Goal: Task Accomplishment & Management: Use online tool/utility

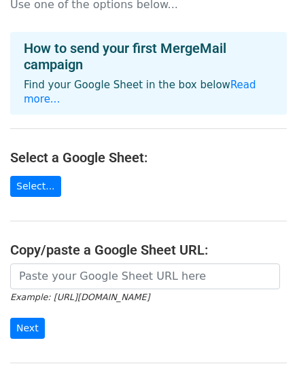
scroll to position [68, 0]
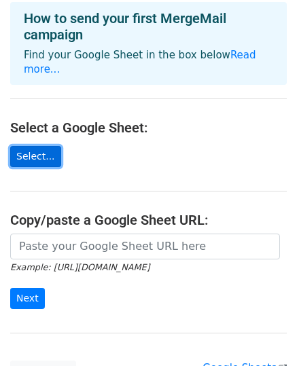
click at [30, 146] on link "Select..." at bounding box center [35, 156] width 51 height 21
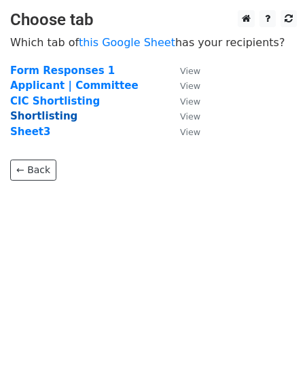
click at [47, 119] on strong "Shortlisting" at bounding box center [43, 116] width 67 height 12
click at [50, 115] on strong "Shortlisting" at bounding box center [43, 116] width 67 height 12
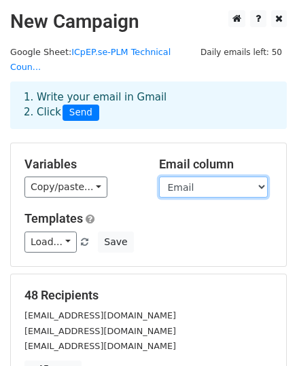
click at [255, 177] on select "Committee Name Email Year Level Block 1st Choice 2nd Choice GC Link" at bounding box center [213, 187] width 109 height 21
click at [159, 177] on select "Committee Name Email Year Level Block 1st Choice 2nd Choice GC Link" at bounding box center [213, 187] width 109 height 21
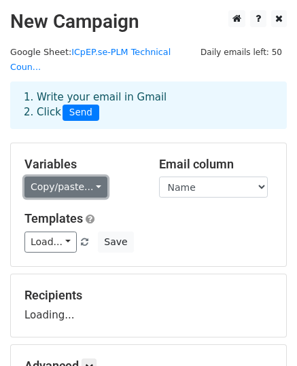
click at [85, 177] on link "Copy/paste..." at bounding box center [65, 187] width 83 height 21
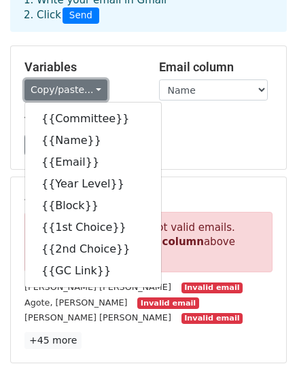
scroll to position [136, 0]
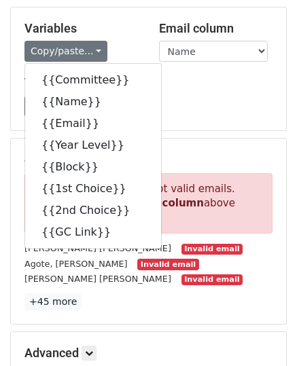
click at [218, 100] on div "Variables Copy/paste... {{Committee}} {{Name}} {{Email}} {{Year Level}} {{Block…" at bounding box center [148, 68] width 275 height 123
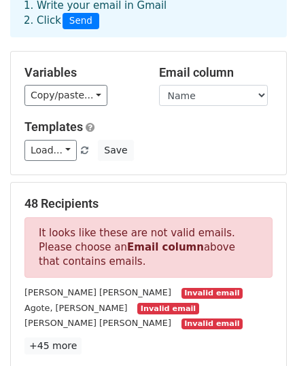
scroll to position [0, 0]
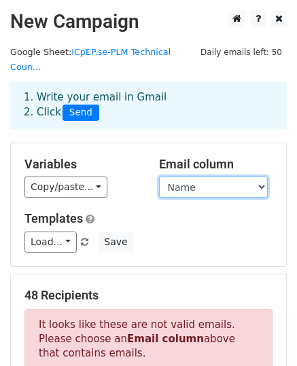
click at [256, 177] on select "Committee Name Email Year Level Block 1st Choice 2nd Choice GC Link" at bounding box center [213, 187] width 109 height 21
select select "Email"
click at [159, 177] on select "Committee Name Email Year Level Block 1st Choice 2nd Choice GC Link" at bounding box center [213, 187] width 109 height 21
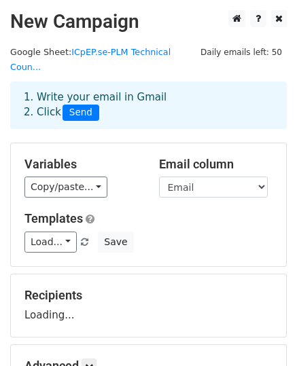
click at [229, 211] on h5 "Templates" at bounding box center [148, 218] width 248 height 15
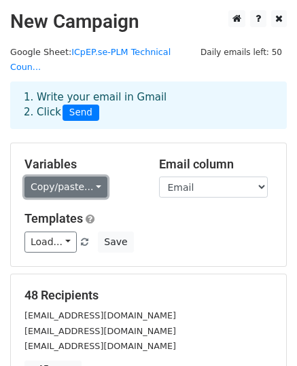
click at [88, 177] on link "Copy/paste..." at bounding box center [65, 187] width 83 height 21
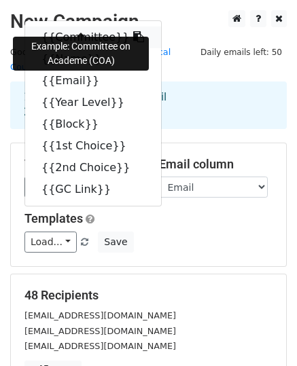
click at [81, 26] on link "{{Committee}}" at bounding box center [93, 37] width 136 height 22
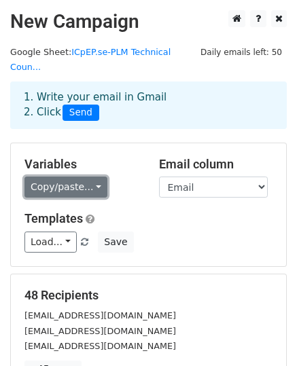
click at [75, 177] on link "Copy/paste..." at bounding box center [65, 187] width 83 height 21
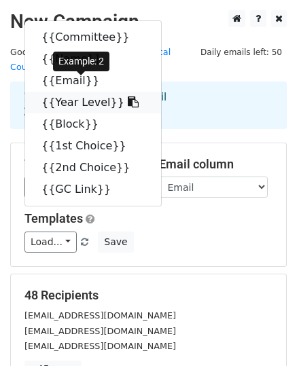
click at [79, 92] on link "{{Year Level}}" at bounding box center [93, 103] width 136 height 22
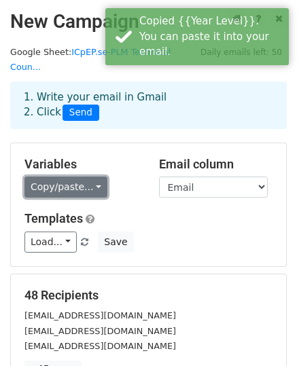
click at [67, 177] on link "Copy/paste..." at bounding box center [65, 187] width 83 height 21
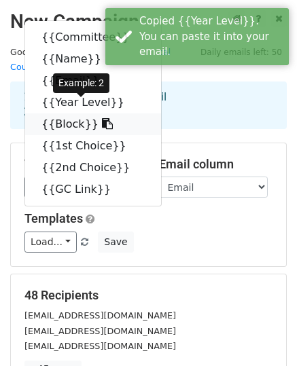
click at [80, 113] on link "{{Block}}" at bounding box center [93, 124] width 136 height 22
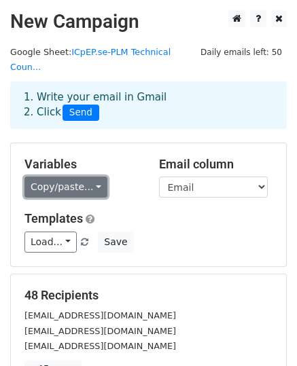
click at [62, 177] on link "Copy/paste..." at bounding box center [65, 187] width 83 height 21
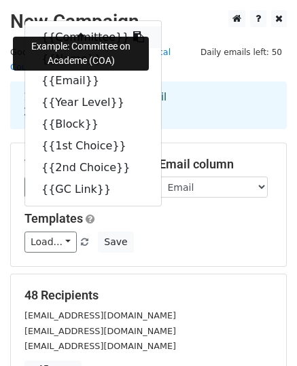
click at [78, 26] on link "{{Committee}}" at bounding box center [93, 37] width 136 height 22
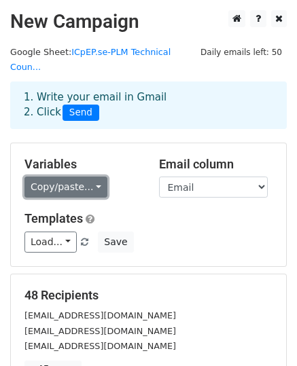
click at [73, 177] on link "Copy/paste..." at bounding box center [65, 187] width 83 height 21
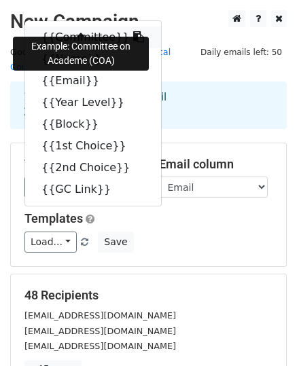
click at [67, 26] on link "{{Committee}}" at bounding box center [93, 37] width 136 height 22
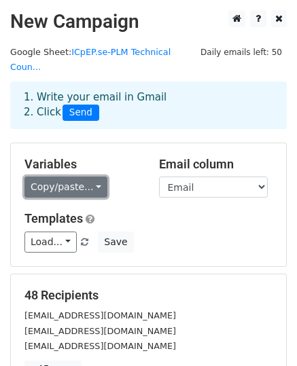
click at [72, 177] on link "Copy/paste..." at bounding box center [65, 187] width 83 height 21
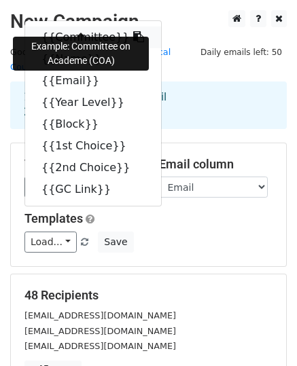
click at [68, 26] on link "{{Committee}}" at bounding box center [93, 37] width 136 height 22
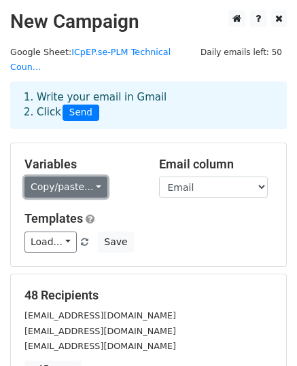
click at [92, 177] on link "Copy/paste..." at bounding box center [65, 187] width 83 height 21
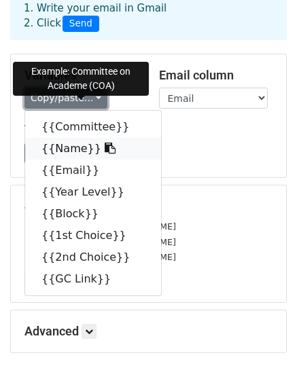
scroll to position [68, 0]
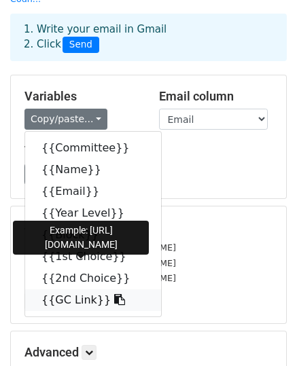
click at [74, 289] on link "{{GC Link}}" at bounding box center [93, 300] width 136 height 22
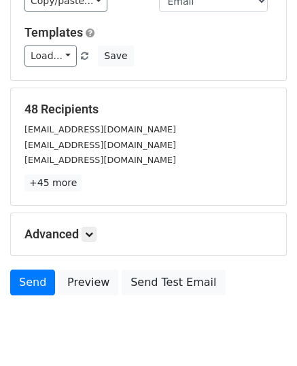
scroll to position [213, 0]
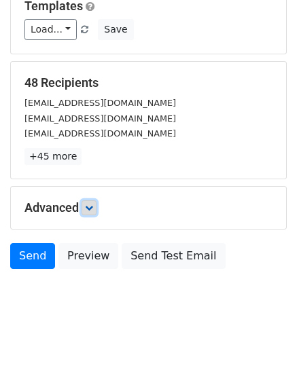
click at [91, 200] on link at bounding box center [88, 207] width 15 height 15
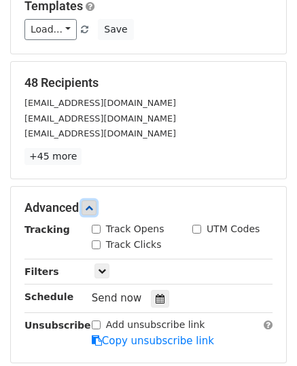
click at [92, 204] on icon at bounding box center [89, 208] width 8 height 8
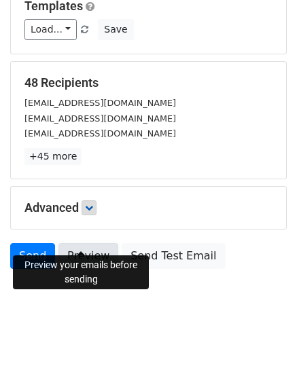
click at [89, 244] on link "Preview" at bounding box center [88, 256] width 60 height 26
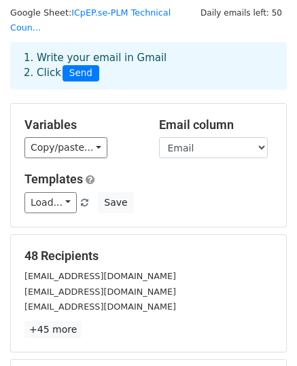
scroll to position [9, 0]
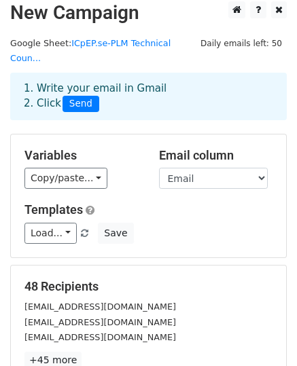
click at [78, 172] on div "Variables Copy/paste... {{Committee}} {{Name}} {{Email}} {{Year Level}} {{Block…" at bounding box center [81, 168] width 134 height 41
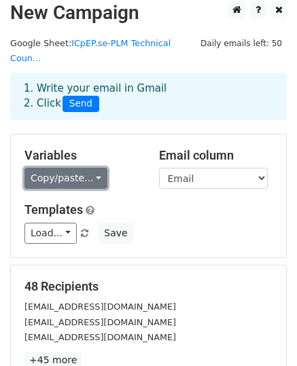
click at [84, 168] on link "Copy/paste..." at bounding box center [65, 178] width 83 height 21
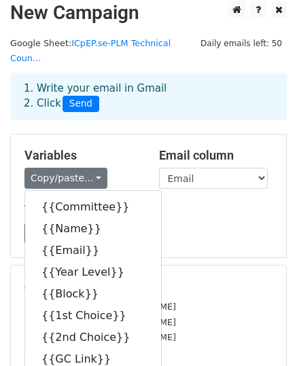
click at [219, 223] on div "Load... No templates saved Save" at bounding box center [148, 233] width 268 height 21
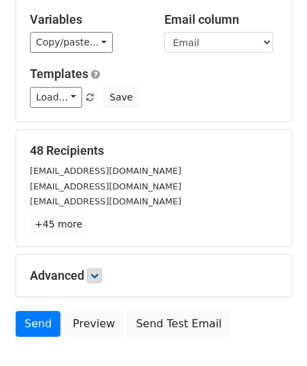
scroll to position [77, 0]
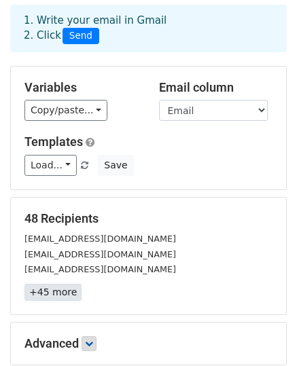
click at [67, 284] on link "+45 more" at bounding box center [52, 292] width 57 height 17
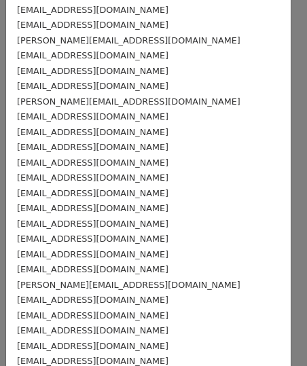
scroll to position [489, 0]
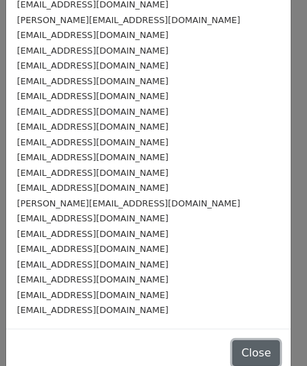
click at [234, 340] on button "Close" at bounding box center [256, 353] width 48 height 26
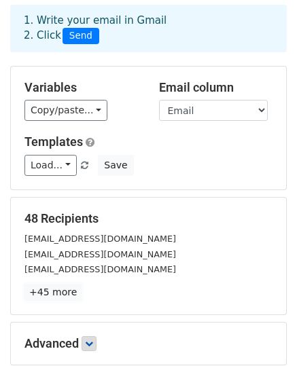
click at [54, 284] on link "+45 more" at bounding box center [52, 292] width 57 height 17
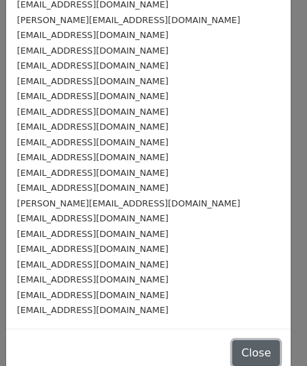
click at [236, 340] on button "Close" at bounding box center [256, 353] width 48 height 26
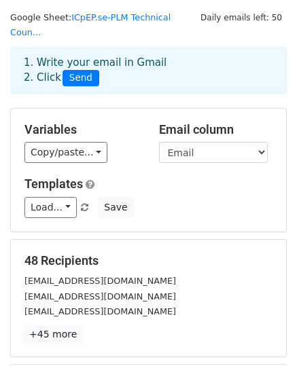
scroll to position [0, 0]
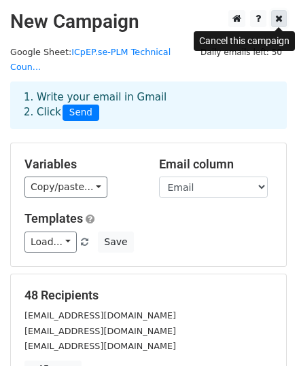
click at [280, 22] on icon at bounding box center [278, 19] width 7 height 10
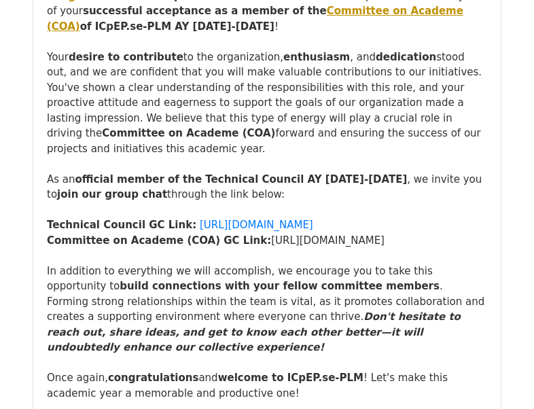
scroll to position [340, 0]
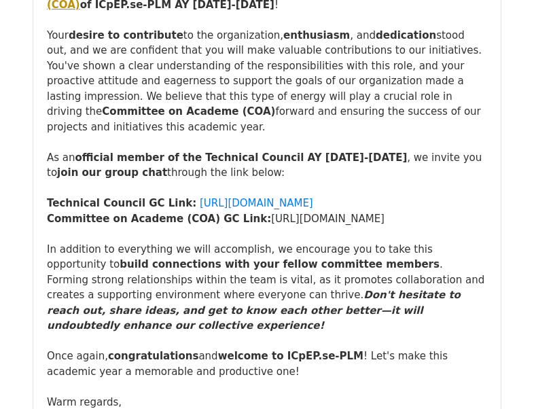
click at [253, 211] on div "Committee on Academe (COA) GC Link: [URL][DOMAIN_NAME] In addition to everythin…" at bounding box center [267, 318] width 440 height 214
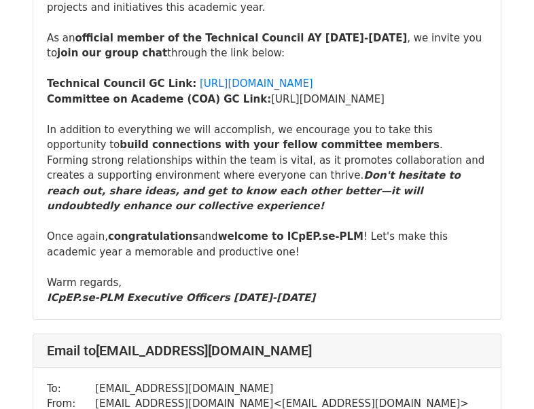
scroll to position [1358, 0]
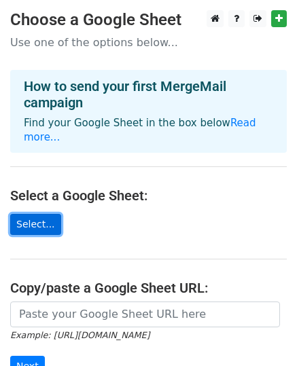
click at [35, 214] on link "Select..." at bounding box center [35, 224] width 51 height 21
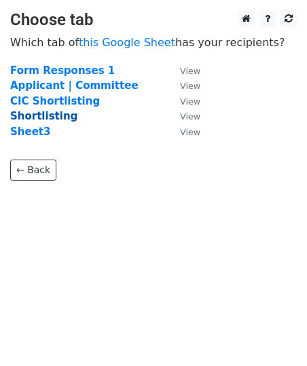
click at [55, 117] on strong "Shortlisting" at bounding box center [43, 116] width 67 height 12
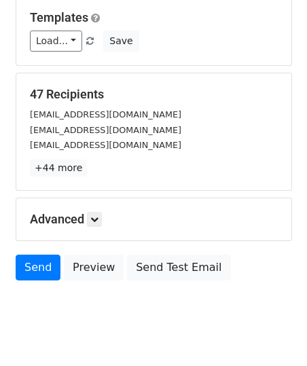
scroll to position [204, 0]
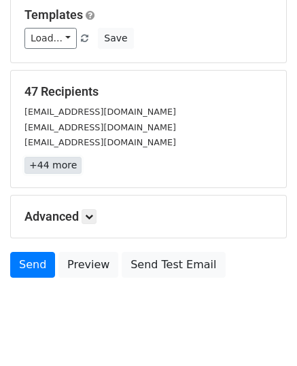
click at [59, 157] on link "+44 more" at bounding box center [52, 165] width 57 height 17
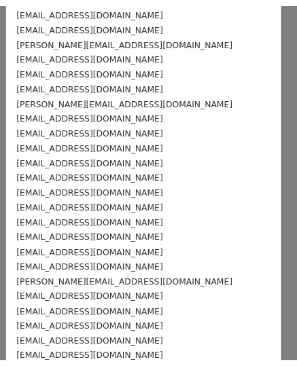
scroll to position [473, 0]
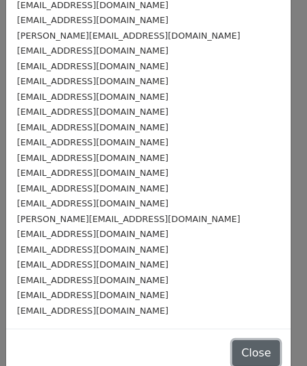
click at [233, 340] on button "Close" at bounding box center [256, 353] width 48 height 26
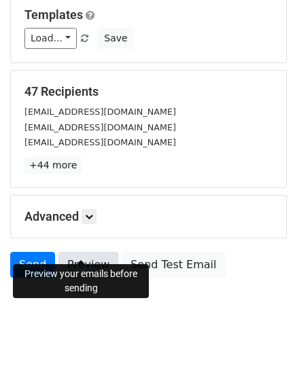
click at [81, 252] on link "Preview" at bounding box center [88, 265] width 60 height 26
click at [192, 209] on h5 "Advanced" at bounding box center [148, 216] width 248 height 15
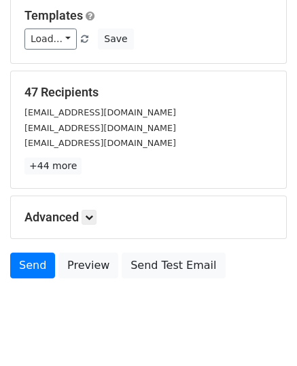
scroll to position [204, 0]
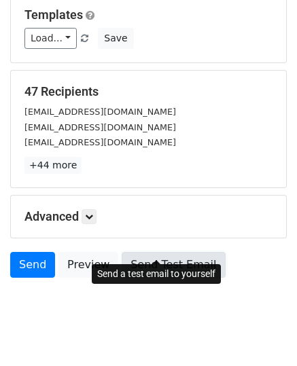
click at [170, 252] on link "Send Test Email" at bounding box center [173, 265] width 103 height 26
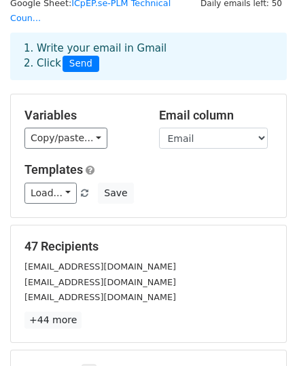
scroll to position [0, 0]
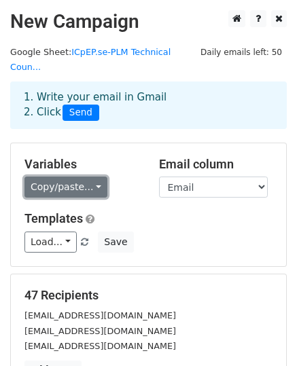
click at [79, 177] on link "Copy/paste..." at bounding box center [65, 187] width 83 height 21
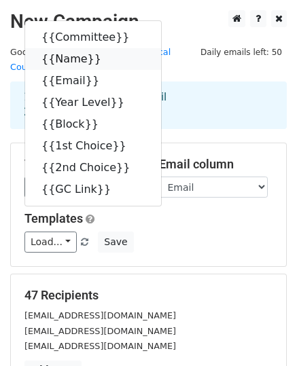
click at [82, 48] on link "{{Name}}" at bounding box center [93, 59] width 136 height 22
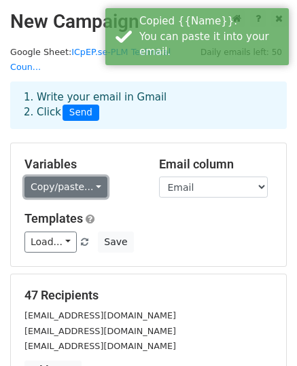
click at [73, 177] on link "Copy/paste..." at bounding box center [65, 187] width 83 height 21
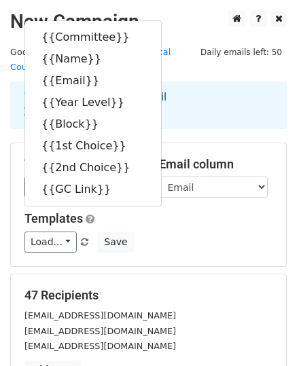
click at [239, 232] on div "Load... No templates saved Save" at bounding box center [148, 242] width 268 height 21
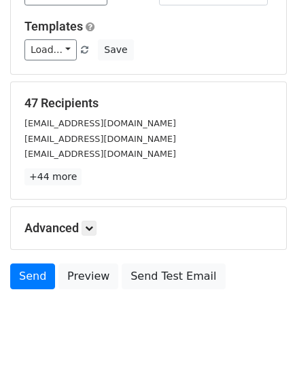
scroll to position [213, 0]
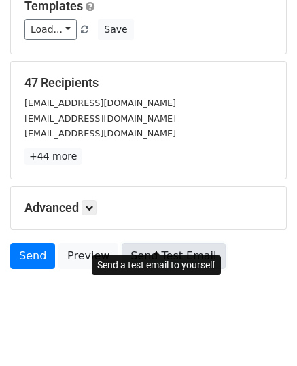
click at [158, 243] on link "Send Test Email" at bounding box center [173, 256] width 103 height 26
click at [164, 243] on link "Send Test Email" at bounding box center [173, 256] width 103 height 26
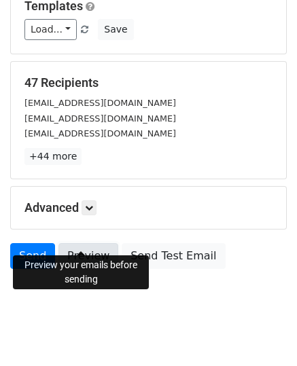
click at [101, 243] on link "Preview" at bounding box center [88, 256] width 60 height 26
click at [84, 246] on link "Preview" at bounding box center [88, 256] width 60 height 26
click at [188, 275] on body "New Campaign Daily emails left: 50 Google Sheet: ICpEP.se-PLM Technical Coun...…" at bounding box center [148, 64] width 297 height 532
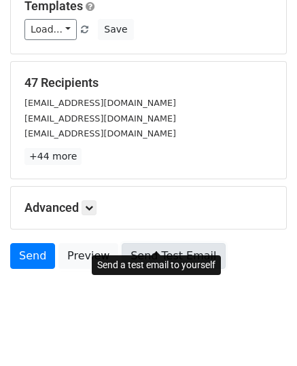
click at [156, 243] on link "Send Test Email" at bounding box center [173, 256] width 103 height 26
click at [147, 243] on link "Send Test Email" at bounding box center [173, 256] width 103 height 26
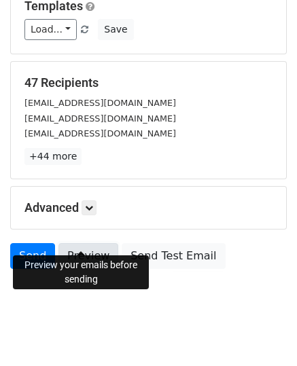
click at [90, 243] on link "Preview" at bounding box center [88, 256] width 60 height 26
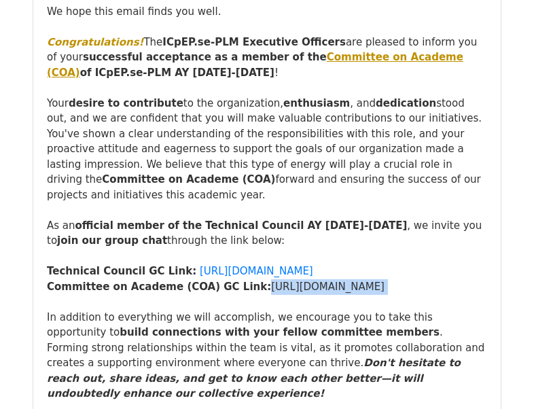
drag, startPoint x: 414, startPoint y: 265, endPoint x: 246, endPoint y: 282, distance: 169.3
click at [246, 282] on div "Committee on Academe (COA) GC Link: https://m.me/j/AbZ4htHN196qe7L5/ In additio…" at bounding box center [267, 386] width 440 height 214
click at [258, 291] on div "Committee on Academe (COA) GC Link: https://m.me/j/AbZ4htHN196qe7L5/ In additio…" at bounding box center [267, 386] width 440 height 214
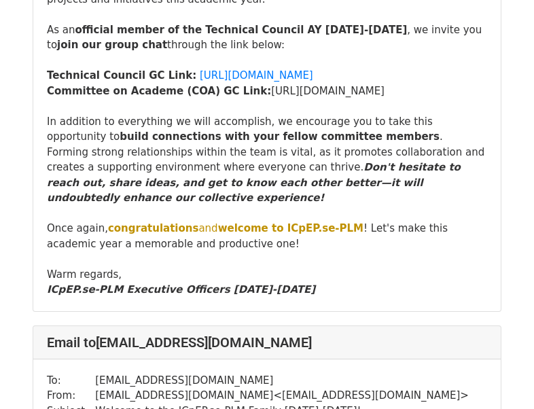
scroll to position [1086, 0]
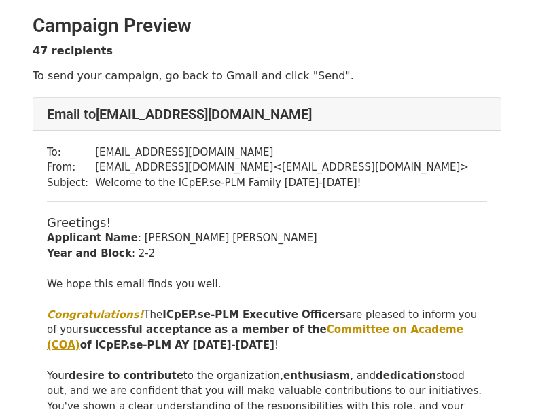
scroll to position [136, 0]
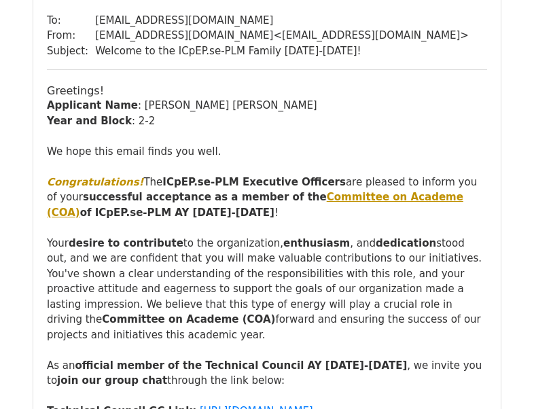
scroll to position [68, 0]
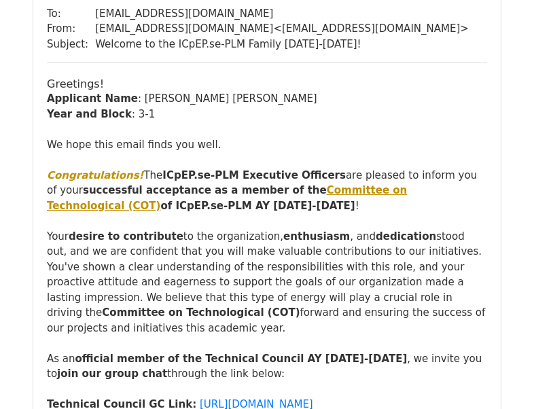
scroll to position [18233, 0]
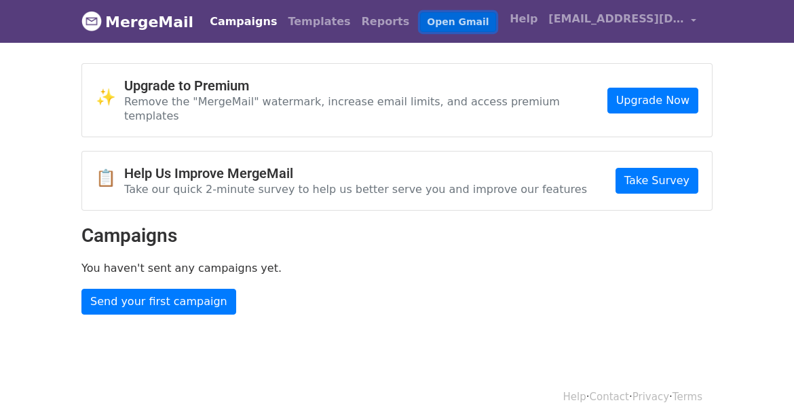
click at [420, 18] on link "Open Gmail" at bounding box center [457, 22] width 75 height 20
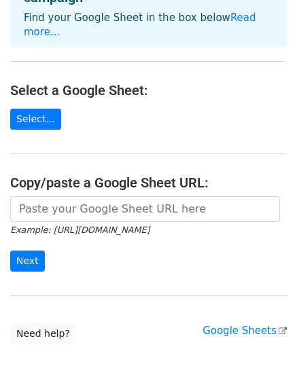
scroll to position [39, 0]
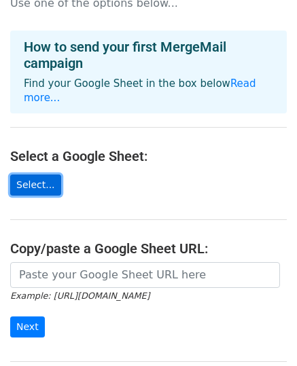
click at [36, 175] on link "Select..." at bounding box center [35, 185] width 51 height 21
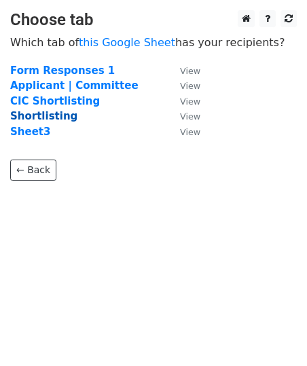
click at [54, 116] on strong "Shortlisting" at bounding box center [43, 116] width 67 height 12
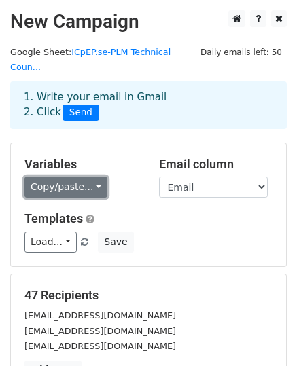
click at [89, 177] on link "Copy/paste..." at bounding box center [65, 187] width 83 height 21
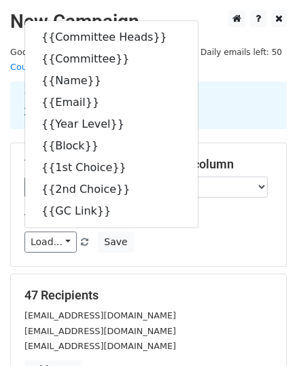
click at [238, 232] on div "Load... No templates saved Save" at bounding box center [148, 242] width 268 height 21
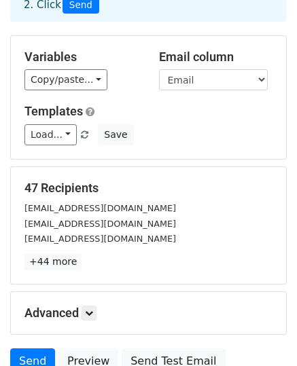
scroll to position [136, 0]
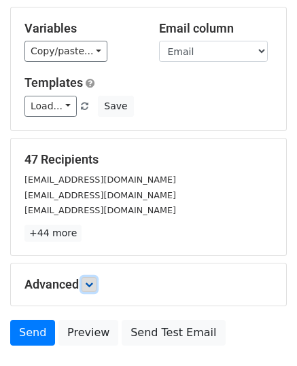
click at [91, 280] on icon at bounding box center [89, 284] width 8 height 8
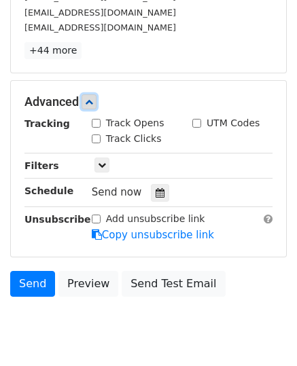
scroll to position [340, 0]
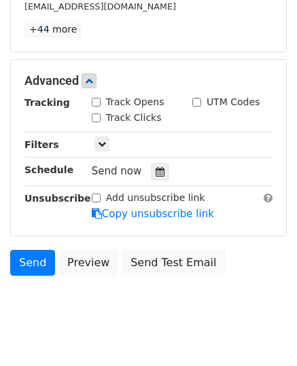
click at [109, 134] on div "Tracking Track Opens UTM Codes Track Clicks Filters Only include spreadsheet ro…" at bounding box center [148, 158] width 248 height 127
click at [98, 140] on icon at bounding box center [102, 144] width 8 height 8
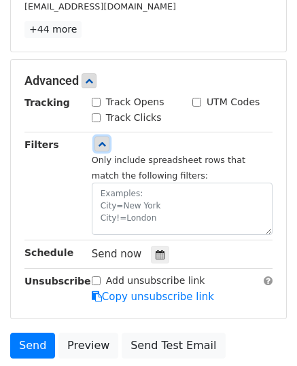
click at [101, 140] on icon at bounding box center [102, 144] width 8 height 8
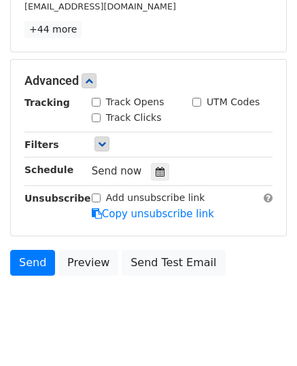
click at [94, 98] on input "Track Opens" at bounding box center [96, 102] width 9 height 9
checkbox input "true"
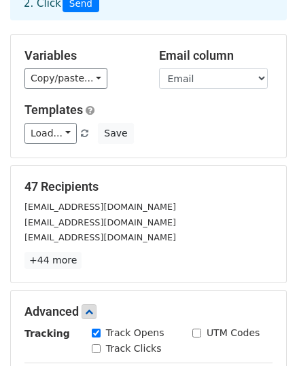
scroll to position [68, 0]
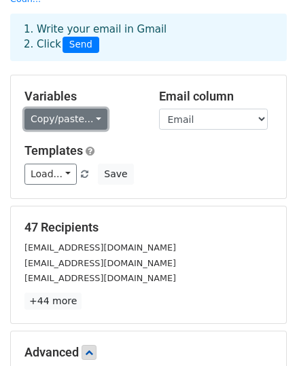
click at [83, 109] on link "Copy/paste..." at bounding box center [65, 119] width 83 height 21
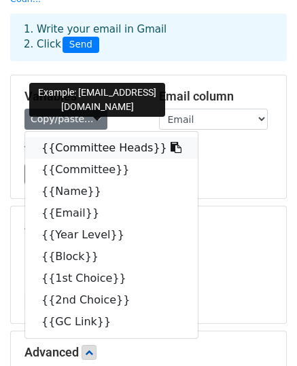
click at [90, 137] on link "{{Committee Heads}}" at bounding box center [111, 148] width 172 height 22
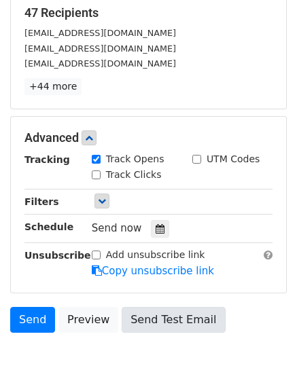
scroll to position [345, 0]
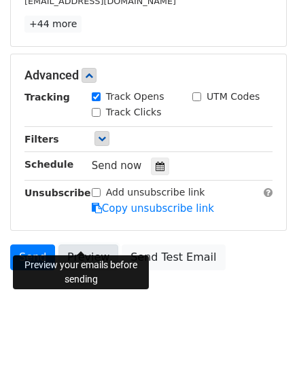
click at [103, 244] on link "Preview" at bounding box center [88, 257] width 60 height 26
click at [77, 244] on link "Preview" at bounding box center [88, 257] width 60 height 26
click at [92, 244] on link "Preview" at bounding box center [88, 257] width 60 height 26
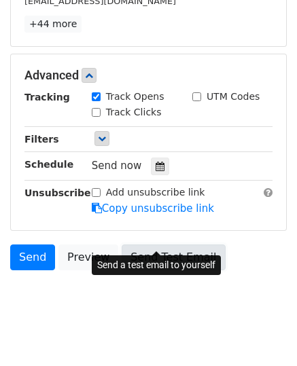
click at [150, 244] on link "Send Test Email" at bounding box center [173, 257] width 103 height 26
click at [155, 244] on link "Send Test Email" at bounding box center [173, 257] width 103 height 26
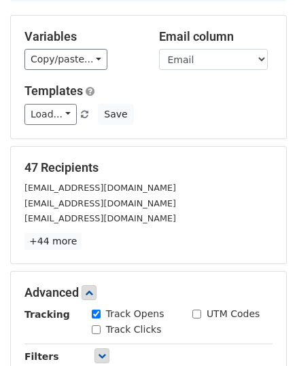
scroll to position [5, 0]
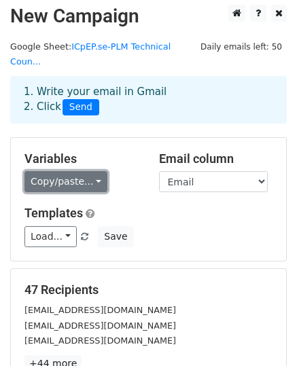
click at [95, 171] on link "Copy/paste..." at bounding box center [65, 181] width 83 height 21
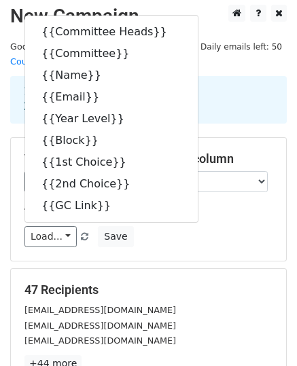
click at [255, 206] on h5 "Templates" at bounding box center [148, 213] width 248 height 15
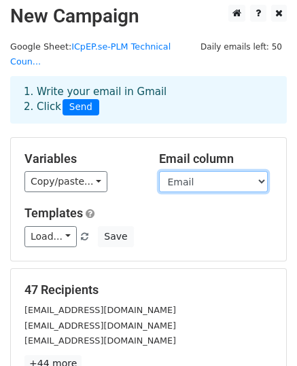
click at [255, 171] on select "Committee Heads Committee Name Email Year Level Block 1st Choice 2nd Choice GC …" at bounding box center [213, 181] width 109 height 21
click at [272, 138] on div "Variables Copy/paste... {{Committee Heads}} {{Committee}} {{Name}} {{Email}} {{…" at bounding box center [148, 199] width 275 height 123
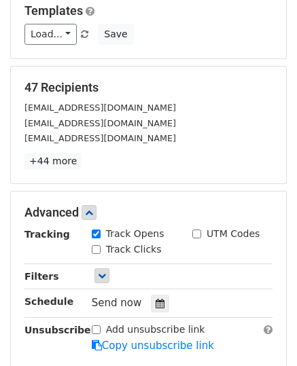
scroll to position [345, 0]
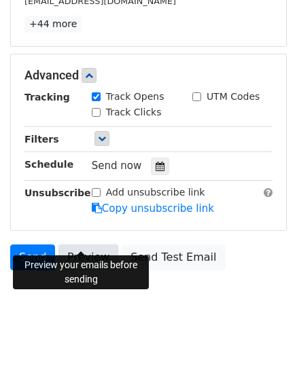
click at [98, 244] on link "Preview" at bounding box center [88, 257] width 60 height 26
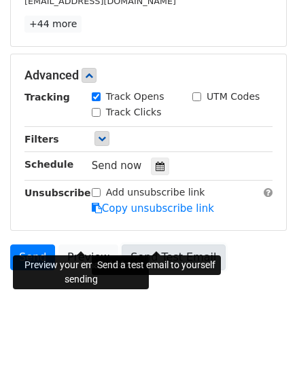
click at [162, 244] on link "Send Test Email" at bounding box center [173, 257] width 103 height 26
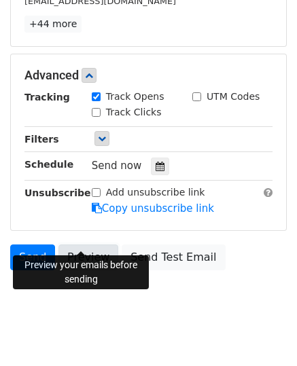
click at [82, 245] on link "Preview" at bounding box center [88, 257] width 60 height 26
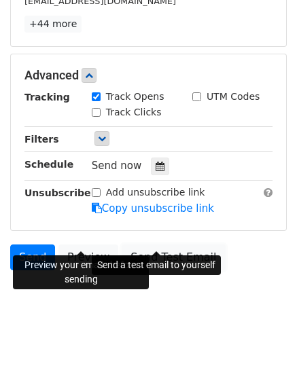
drag, startPoint x: 153, startPoint y: 235, endPoint x: 5, endPoint y: 210, distance: 150.0
click at [153, 244] on link "Send Test Email" at bounding box center [173, 257] width 103 height 26
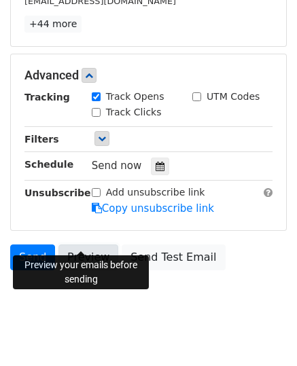
click at [86, 244] on link "Preview" at bounding box center [88, 257] width 60 height 26
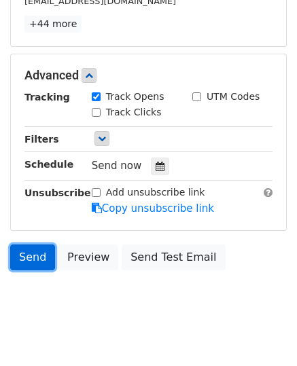
click at [39, 244] on link "Send" at bounding box center [32, 257] width 45 height 26
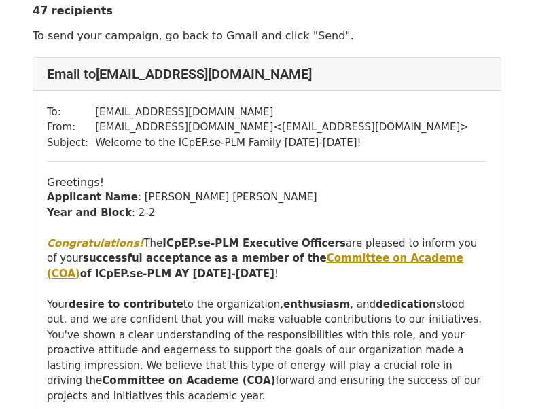
scroll to position [68, 0]
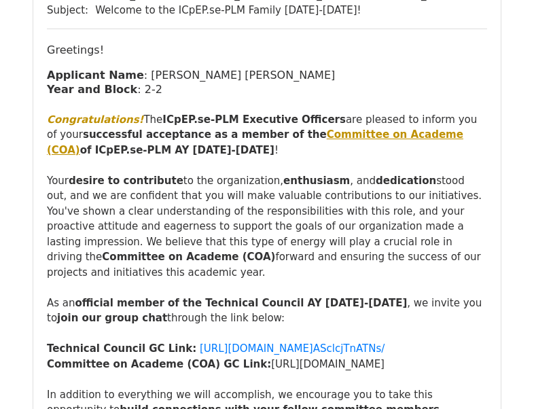
scroll to position [204, 0]
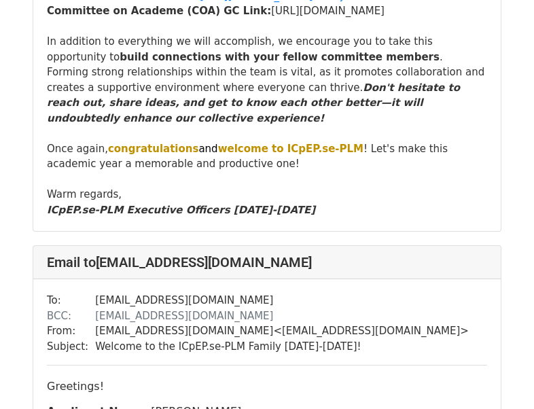
scroll to position [679, 0]
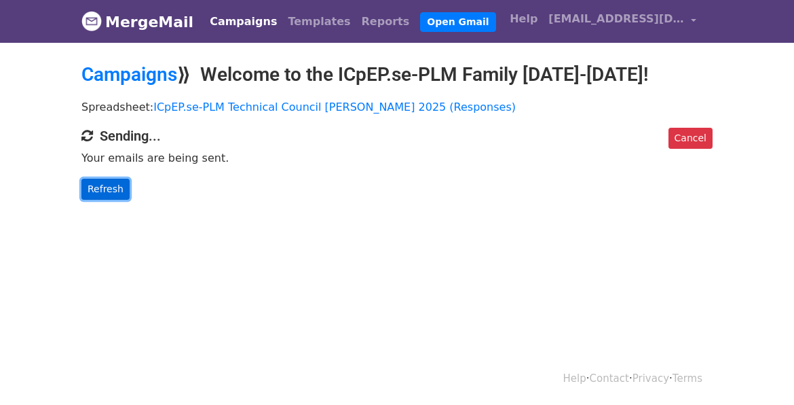
click at [92, 184] on link "Refresh" at bounding box center [105, 189] width 48 height 21
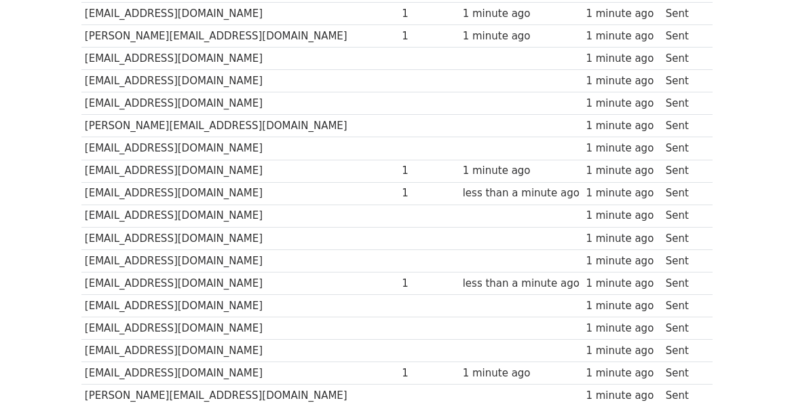
scroll to position [646, 0]
